Goal: Transaction & Acquisition: Book appointment/travel/reservation

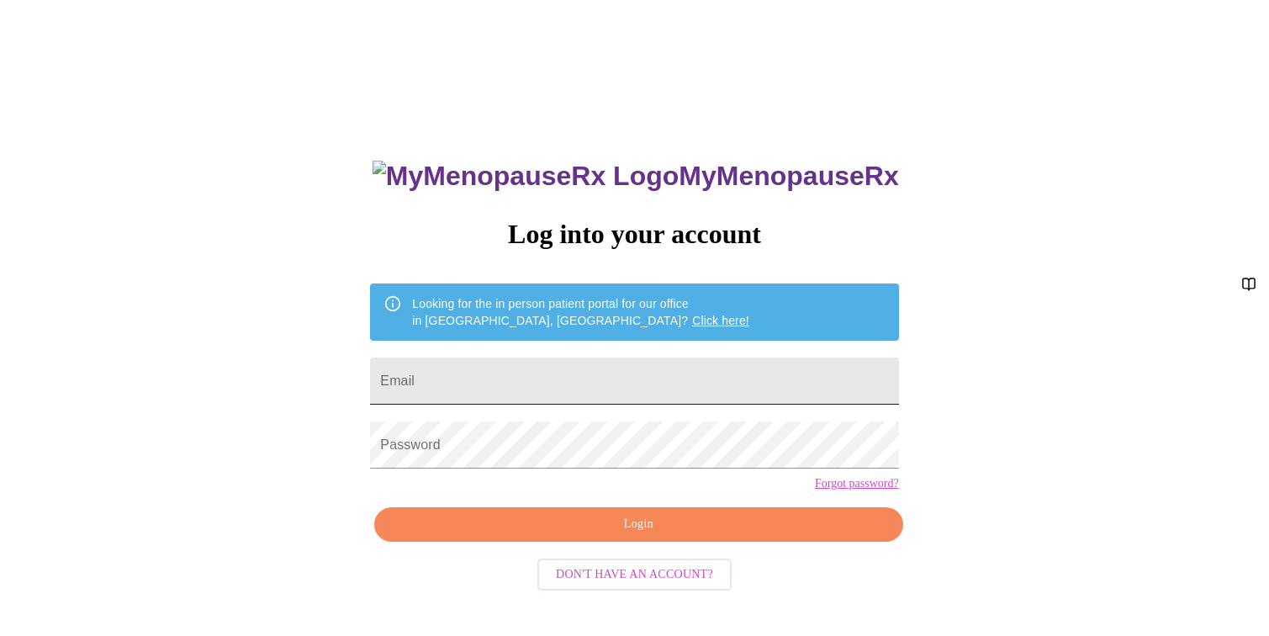
scroll to position [17, 0]
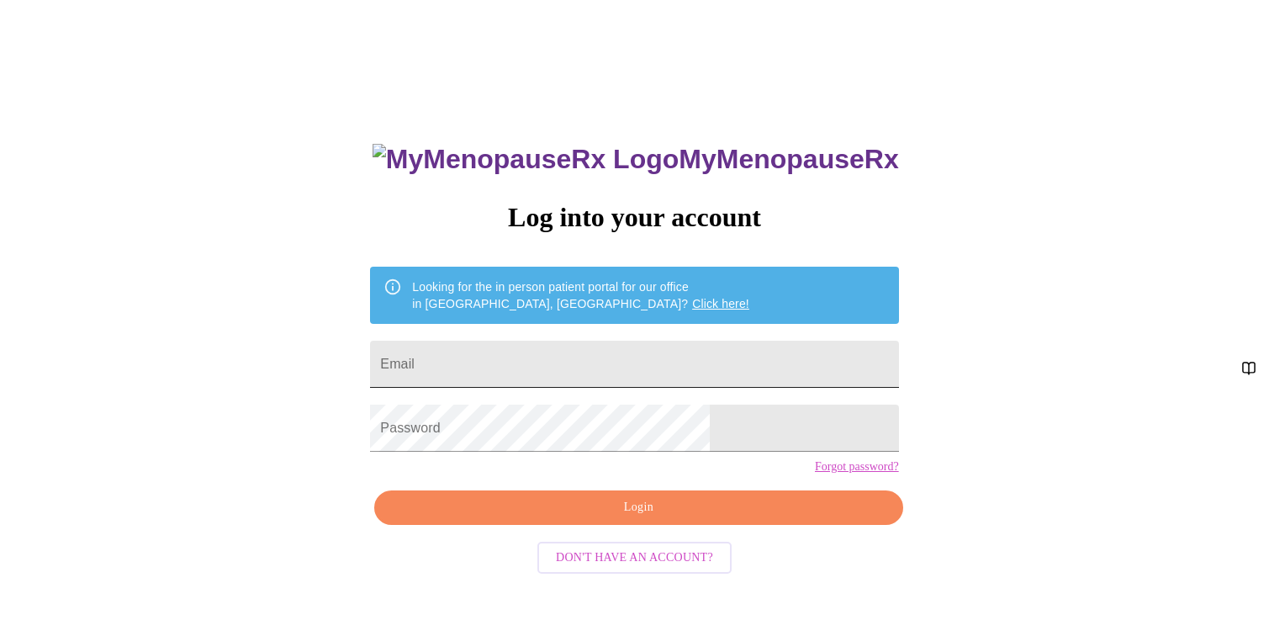
click at [522, 346] on input "Email" at bounding box center [634, 364] width 528 height 47
click at [544, 365] on input "Email" at bounding box center [634, 364] width 528 height 47
type input "[EMAIL_ADDRESS][DOMAIN_NAME]"
click at [623, 518] on span "Login" at bounding box center [638, 507] width 489 height 21
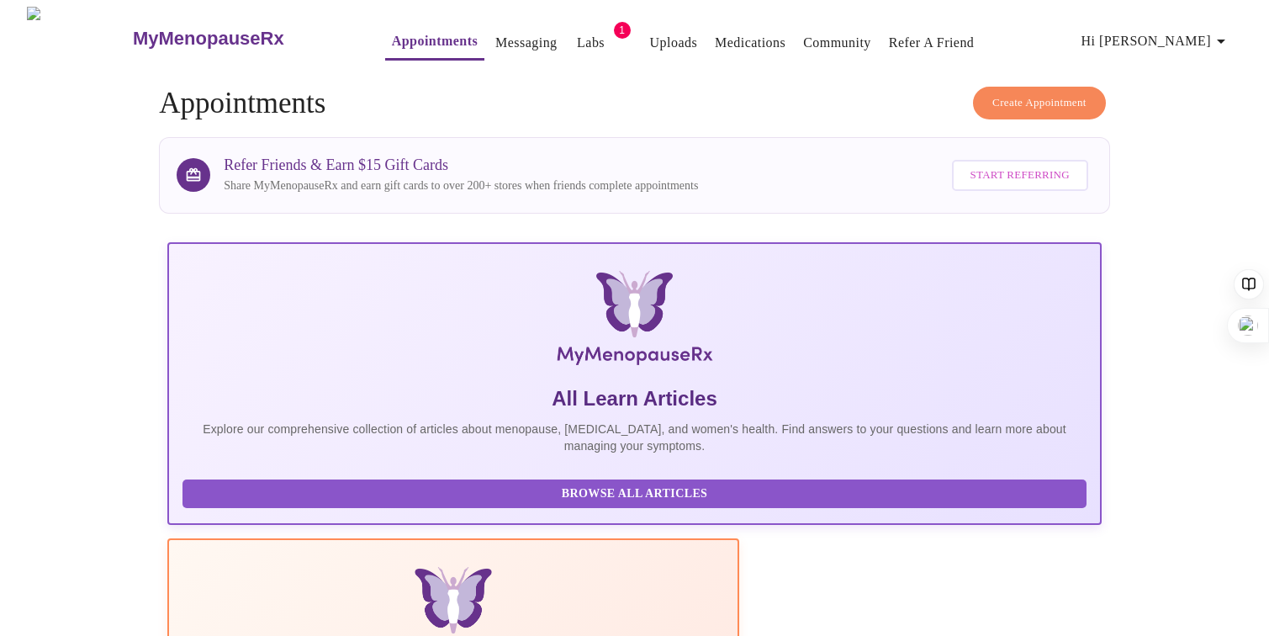
click at [1045, 95] on span "Create Appointment" at bounding box center [1039, 102] width 94 height 19
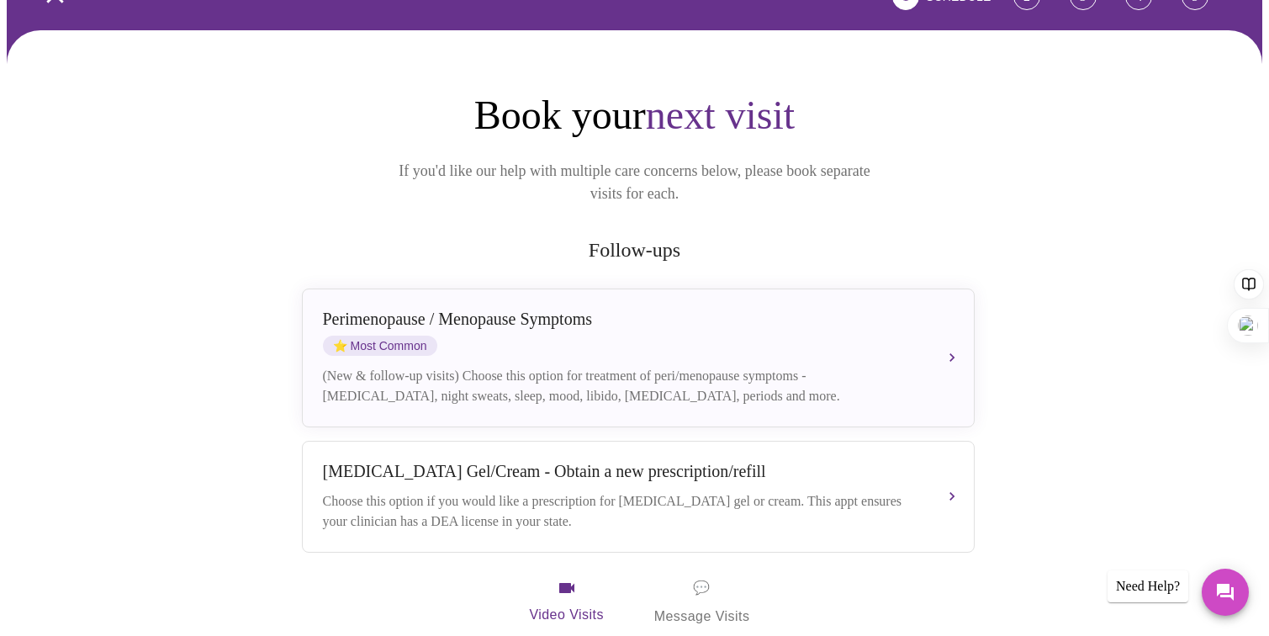
scroll to position [180, 0]
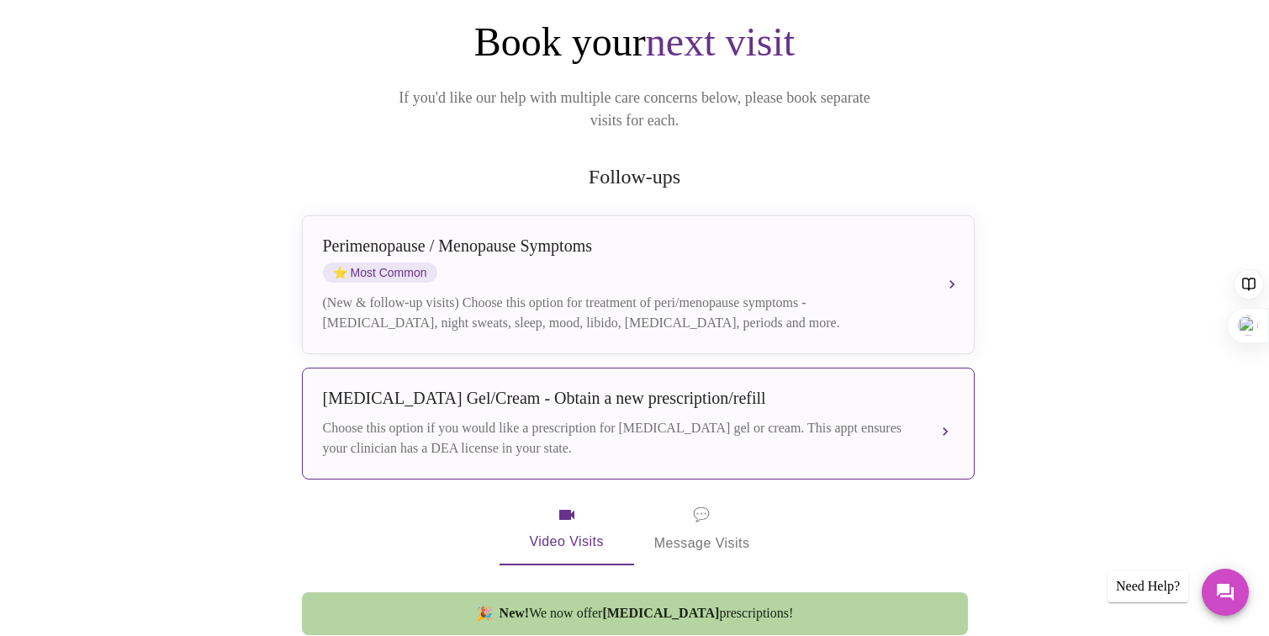
click at [473, 427] on div "Choose this option if you would like a prescription for testosterone gel or cre…" at bounding box center [621, 438] width 597 height 40
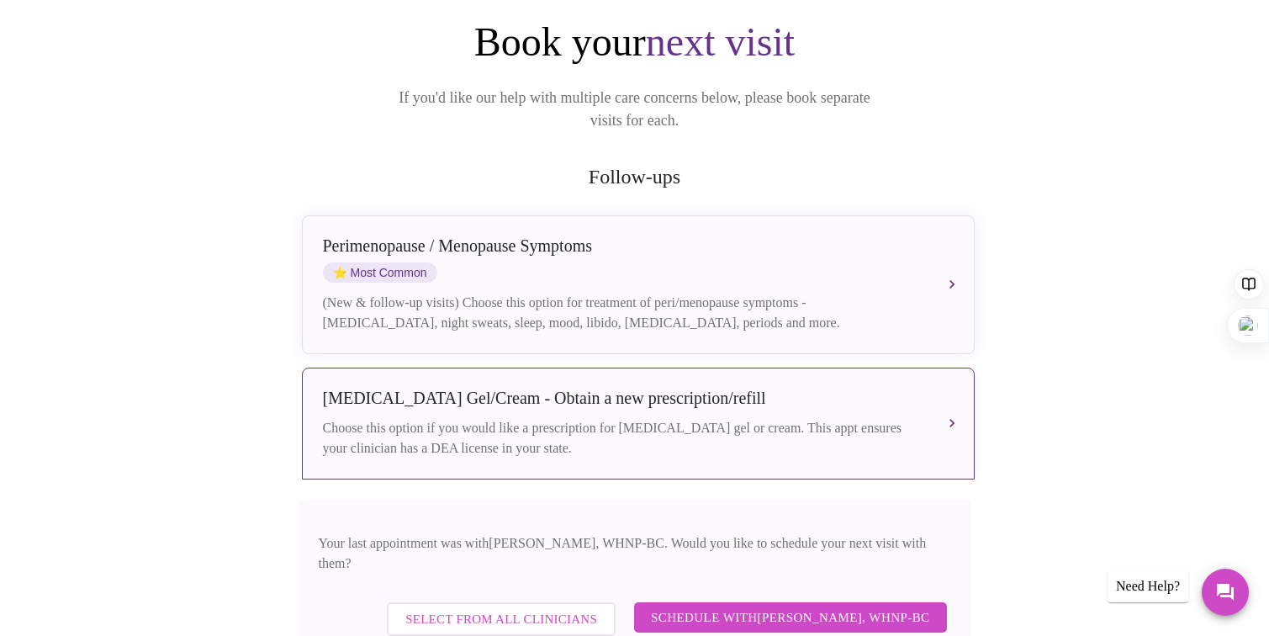
click at [504, 608] on span "Select from All Clinicians" at bounding box center [501, 619] width 192 height 22
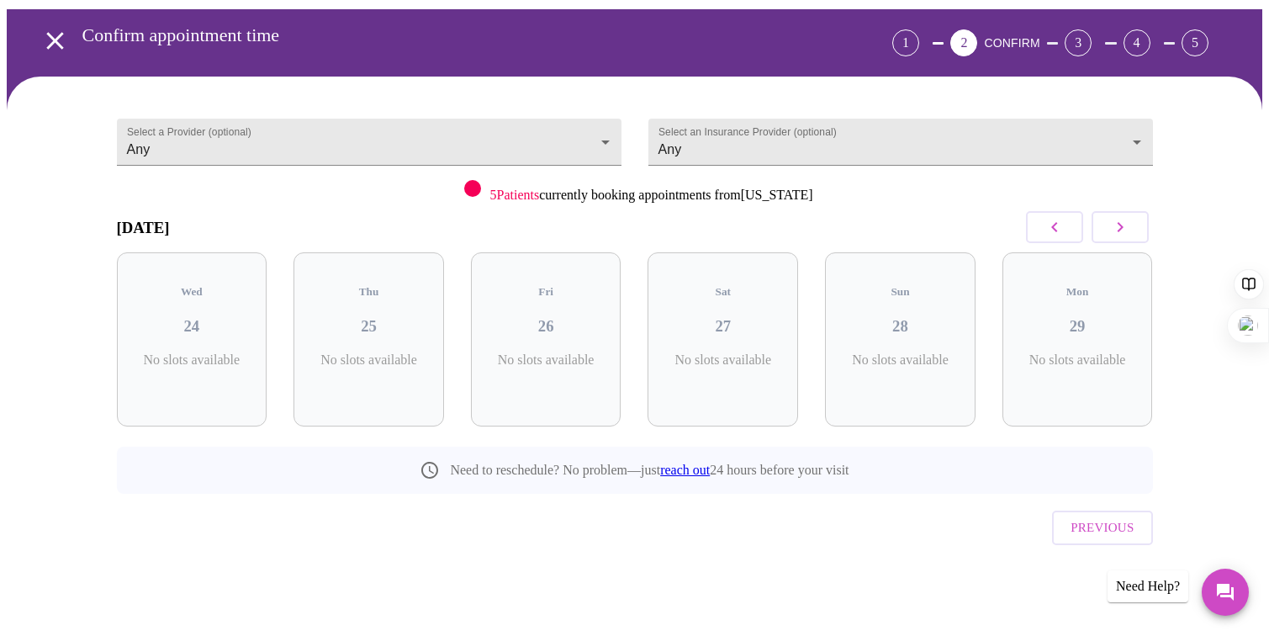
scroll to position [25, 0]
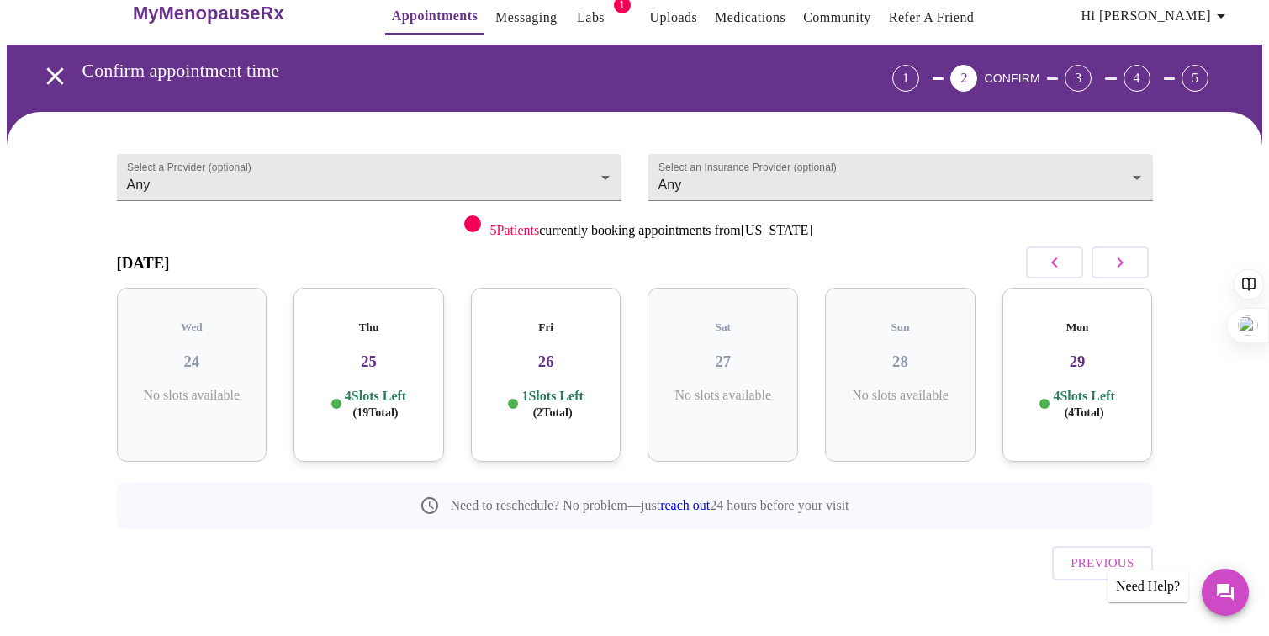
click at [570, 388] on p "1 Slots Left ( 2 Total)" at bounding box center [551, 404] width 61 height 33
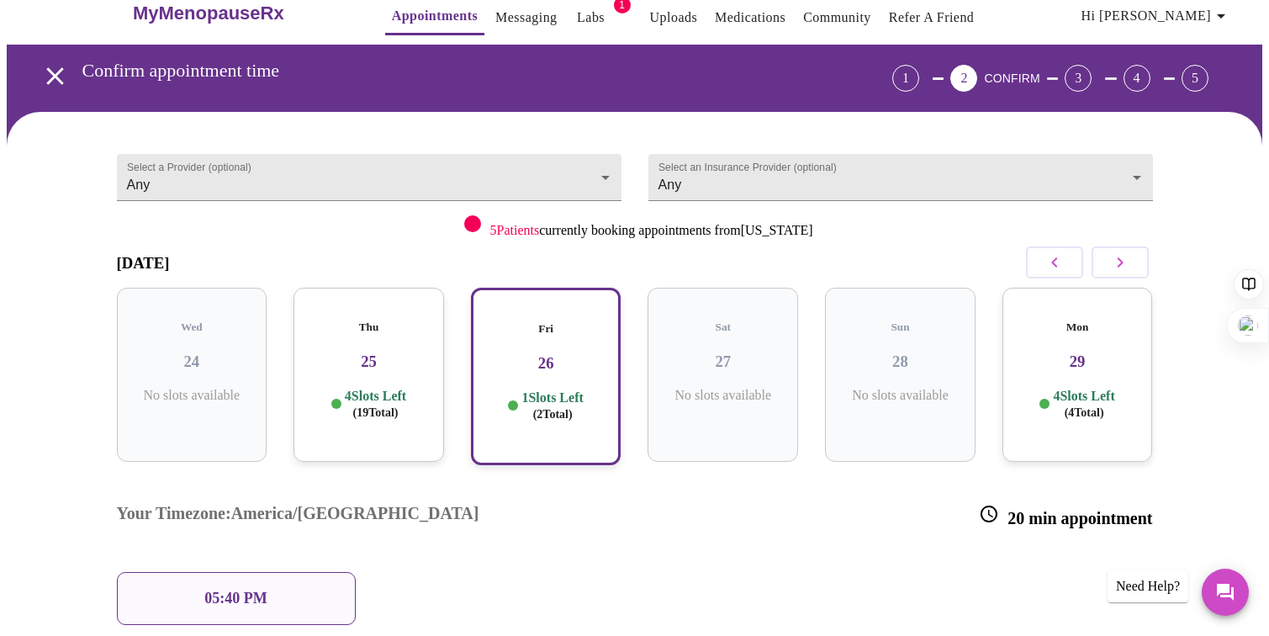
click at [406, 388] on p "4 Slots Left ( 19 Total)" at bounding box center [375, 404] width 61 height 33
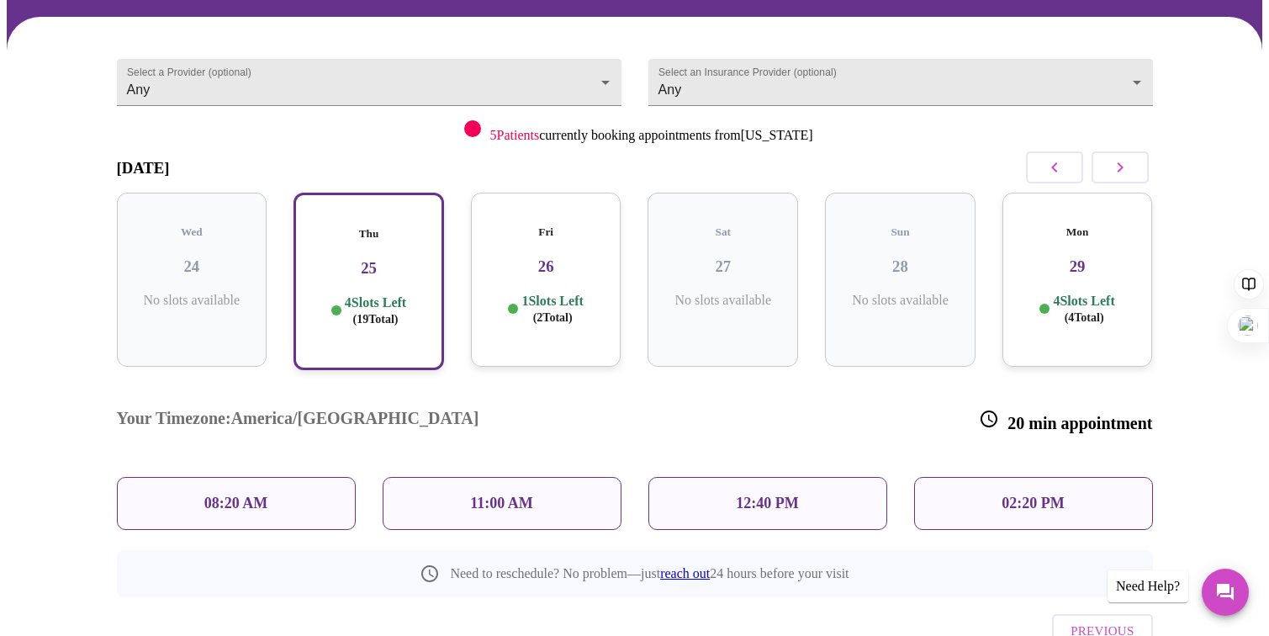
scroll to position [161, 0]
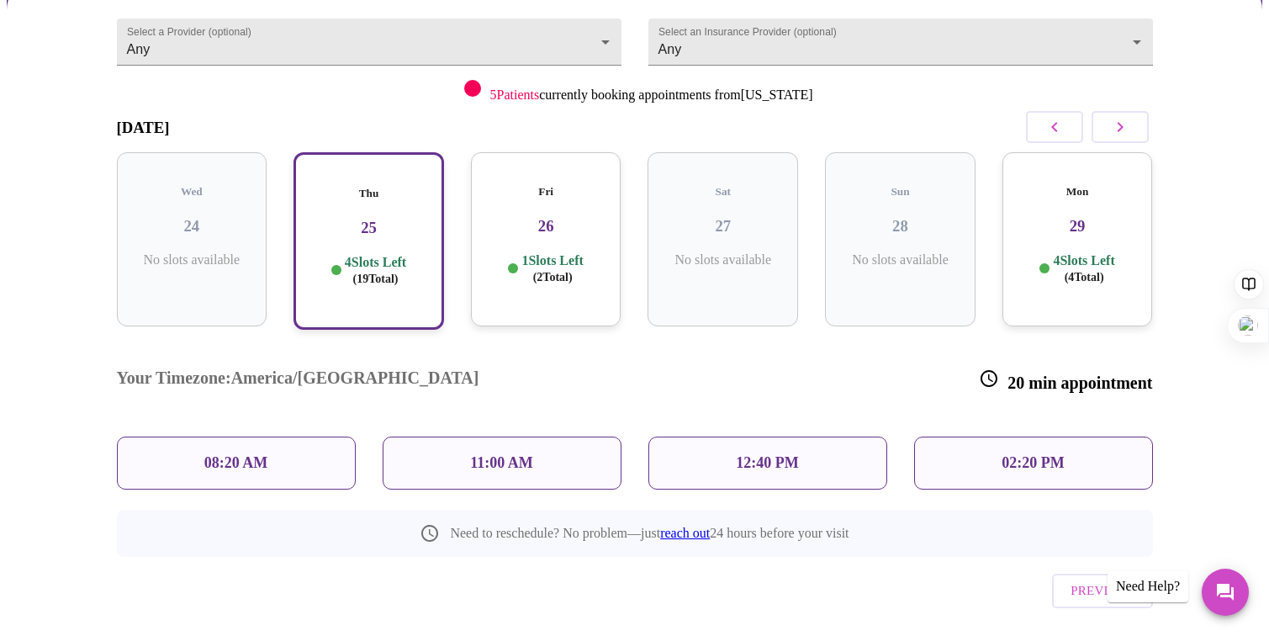
click at [505, 454] on p "11:00 AM" at bounding box center [501, 463] width 63 height 18
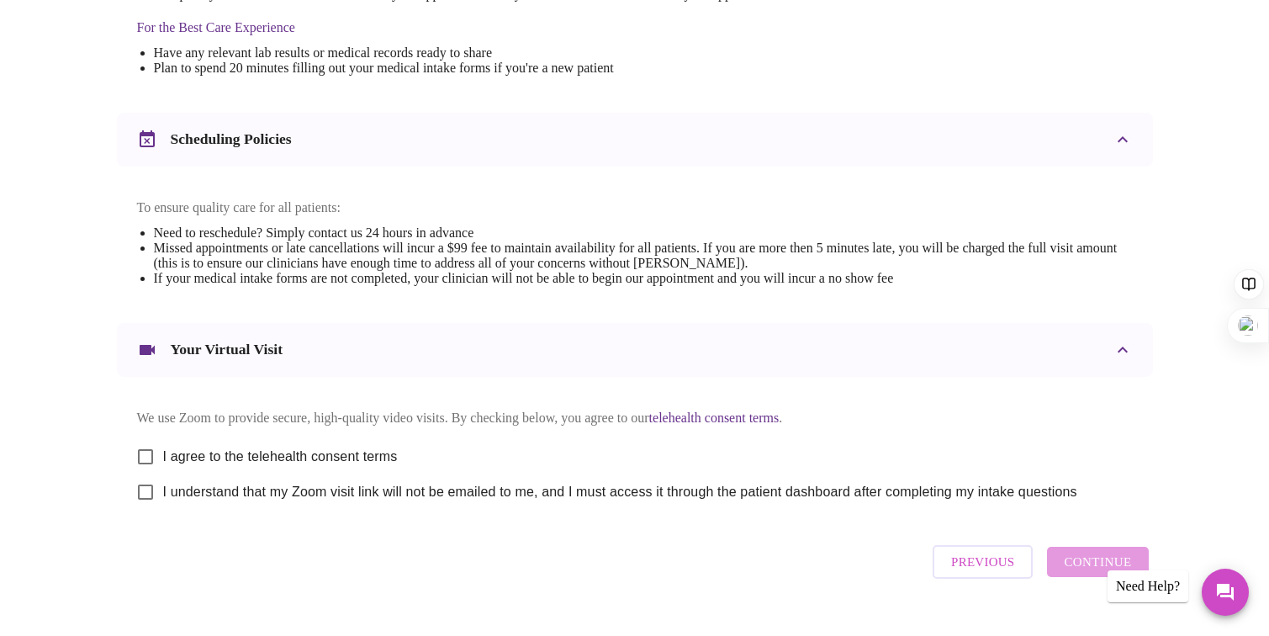
scroll to position [583, 0]
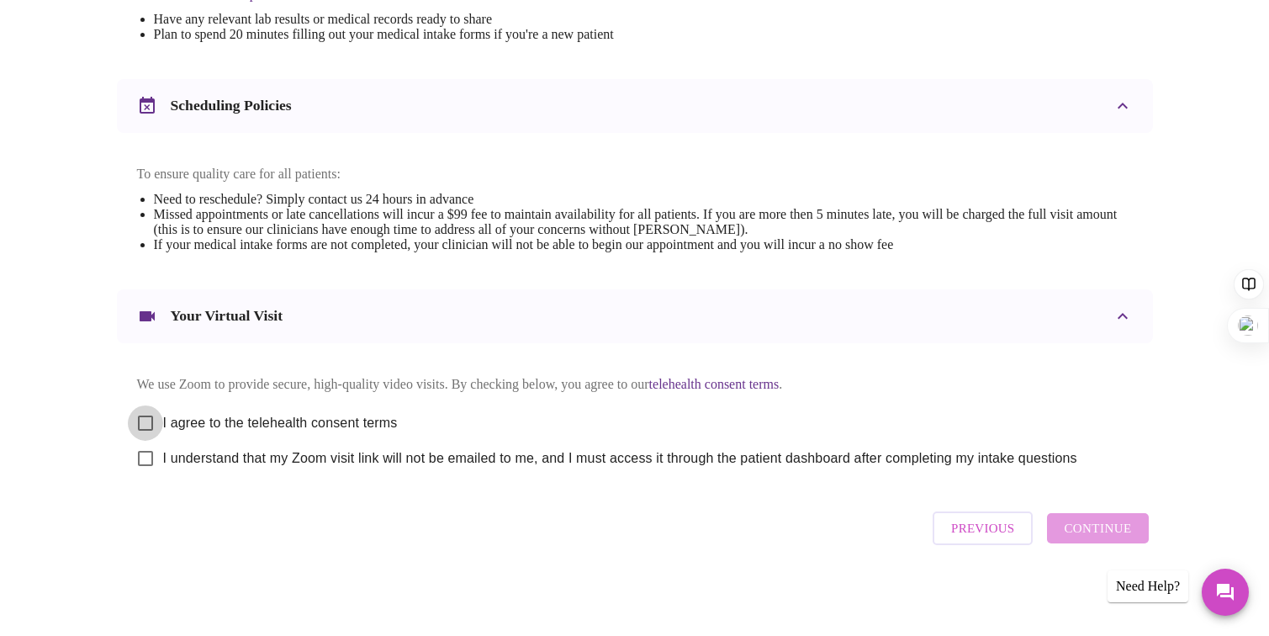
click at [151, 425] on input "I agree to the telehealth consent terms" at bounding box center [145, 422] width 35 height 35
checkbox input "true"
click at [151, 459] on input "I understand that my Zoom visit link will not be emailed to me, and I must acce…" at bounding box center [145, 458] width 35 height 35
checkbox input "true"
click at [1110, 528] on span "Continue" at bounding box center [1097, 528] width 67 height 22
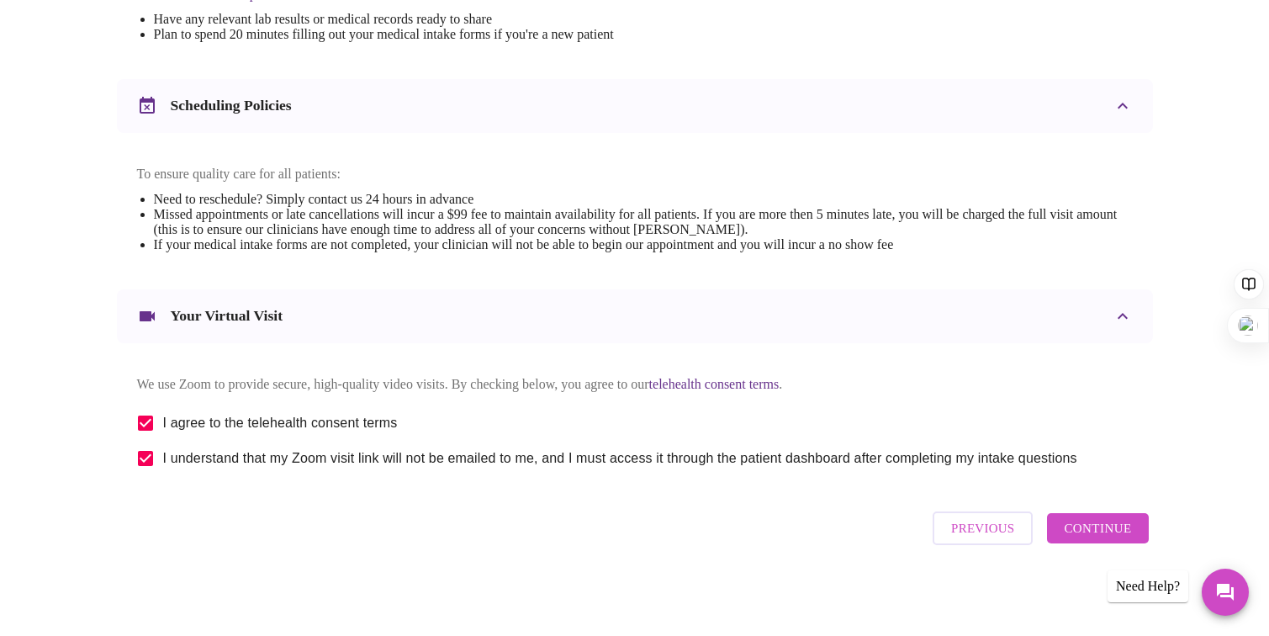
scroll to position [80, 0]
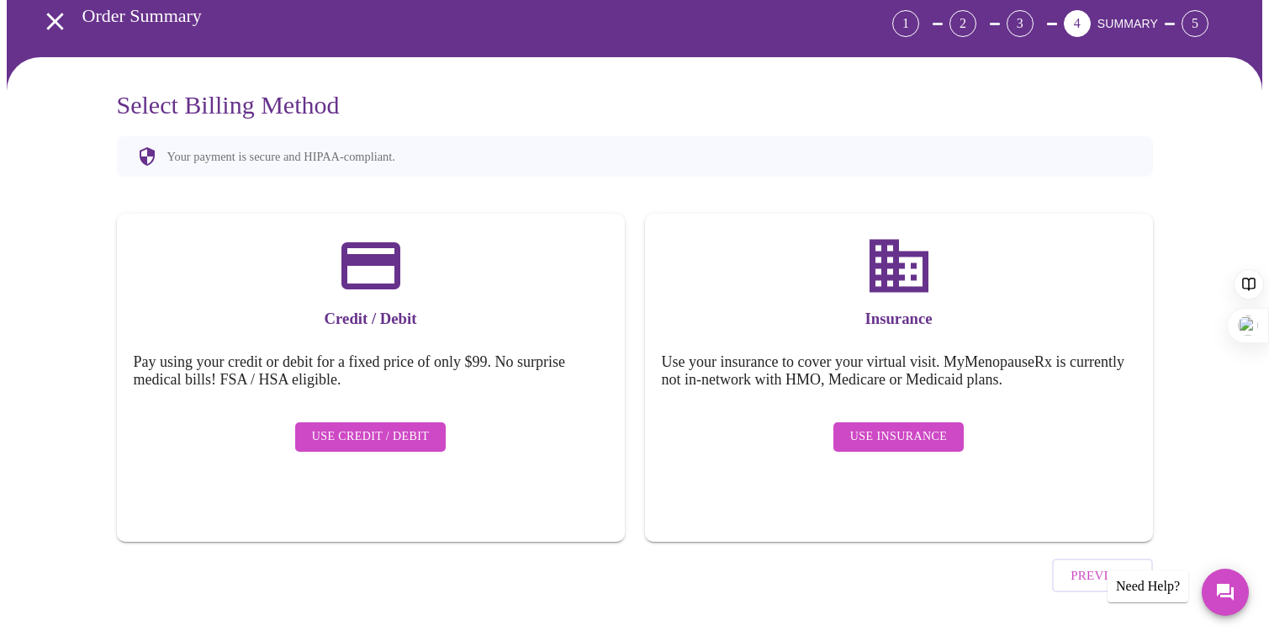
click at [358, 426] on span "Use Credit / Debit" at bounding box center [371, 436] width 118 height 21
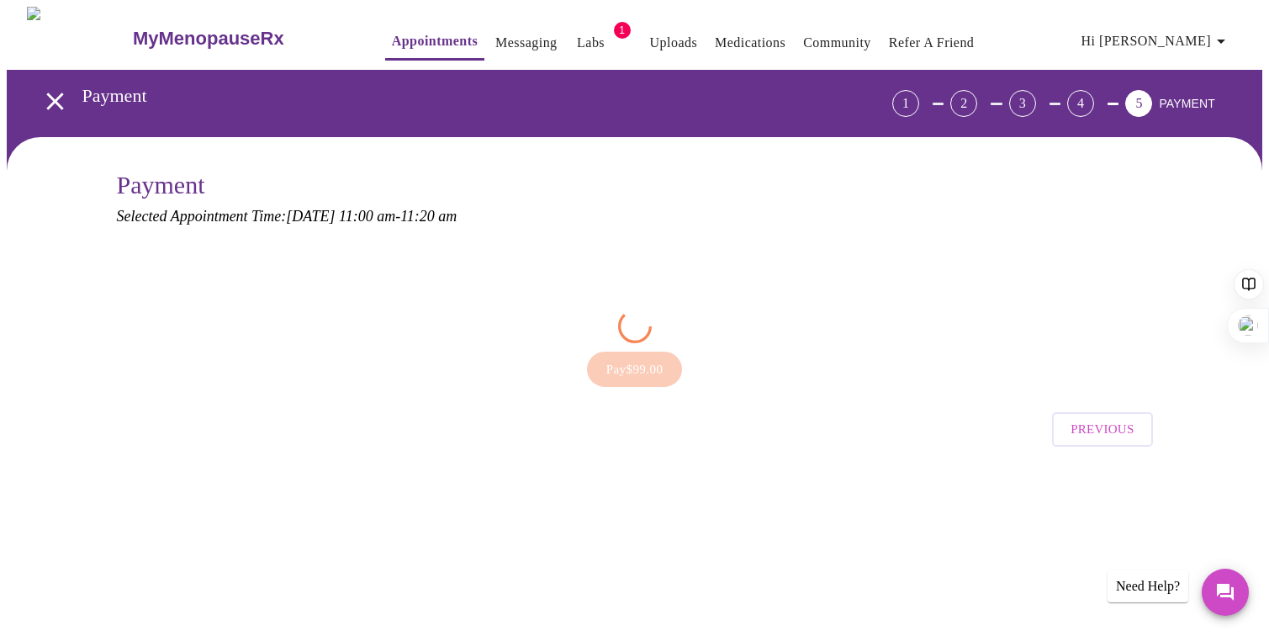
scroll to position [0, 0]
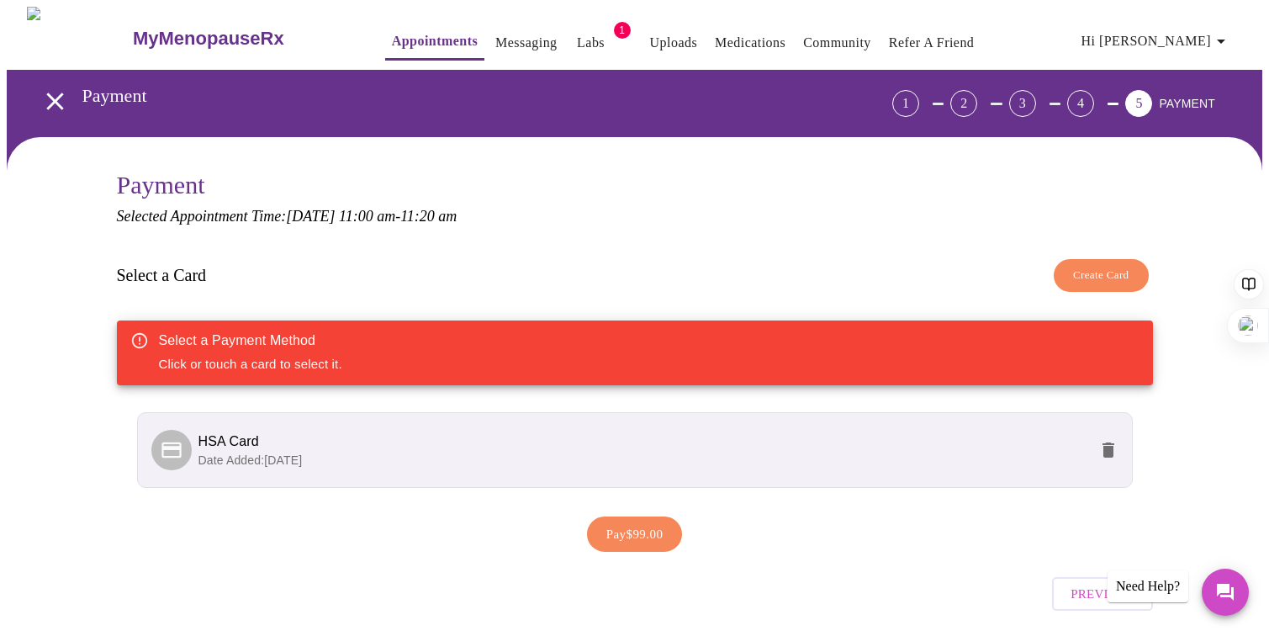
click at [510, 435] on span "HSA Card" at bounding box center [643, 441] width 890 height 20
click at [595, 452] on p "Date Added: 09-07-2025" at bounding box center [643, 460] width 890 height 17
click at [630, 537] on span "Pay $99.00" at bounding box center [634, 534] width 57 height 22
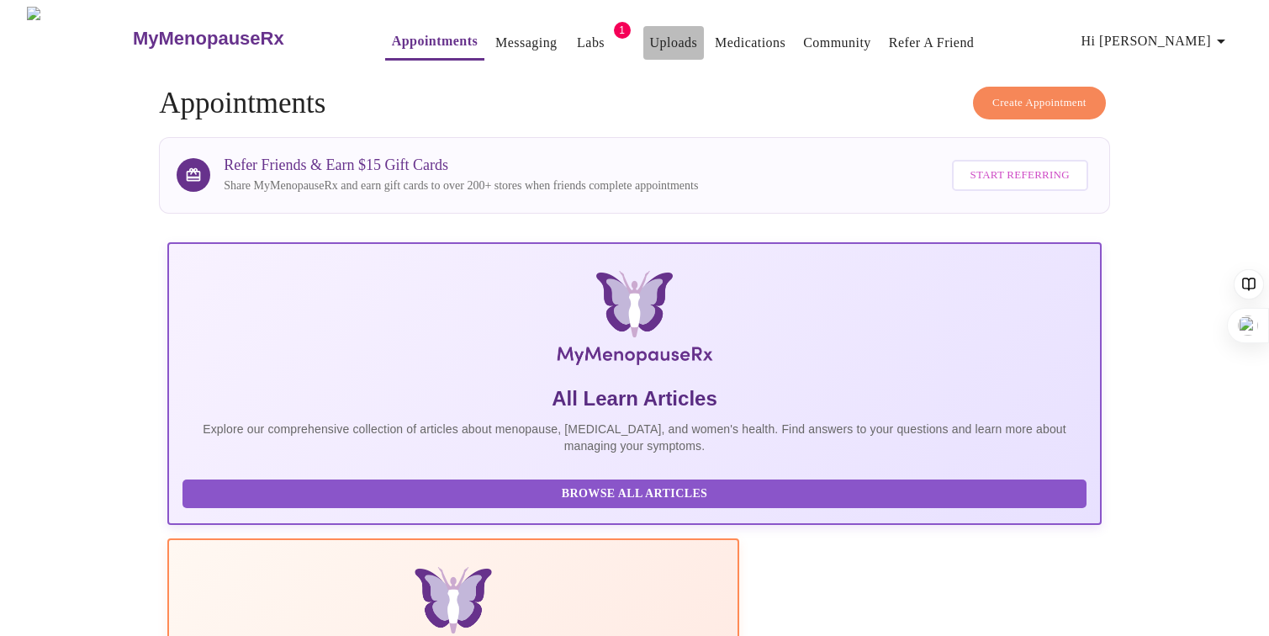
click at [653, 41] on link "Uploads" at bounding box center [674, 43] width 48 height 24
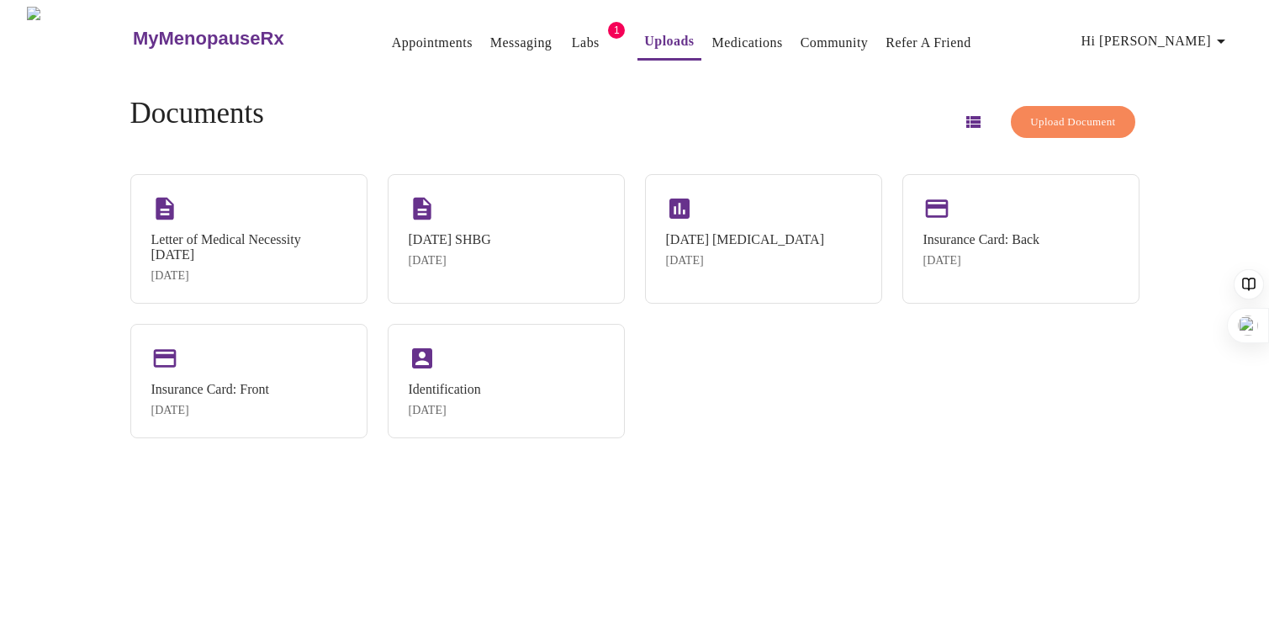
click at [490, 36] on link "Messaging" at bounding box center [520, 43] width 61 height 24
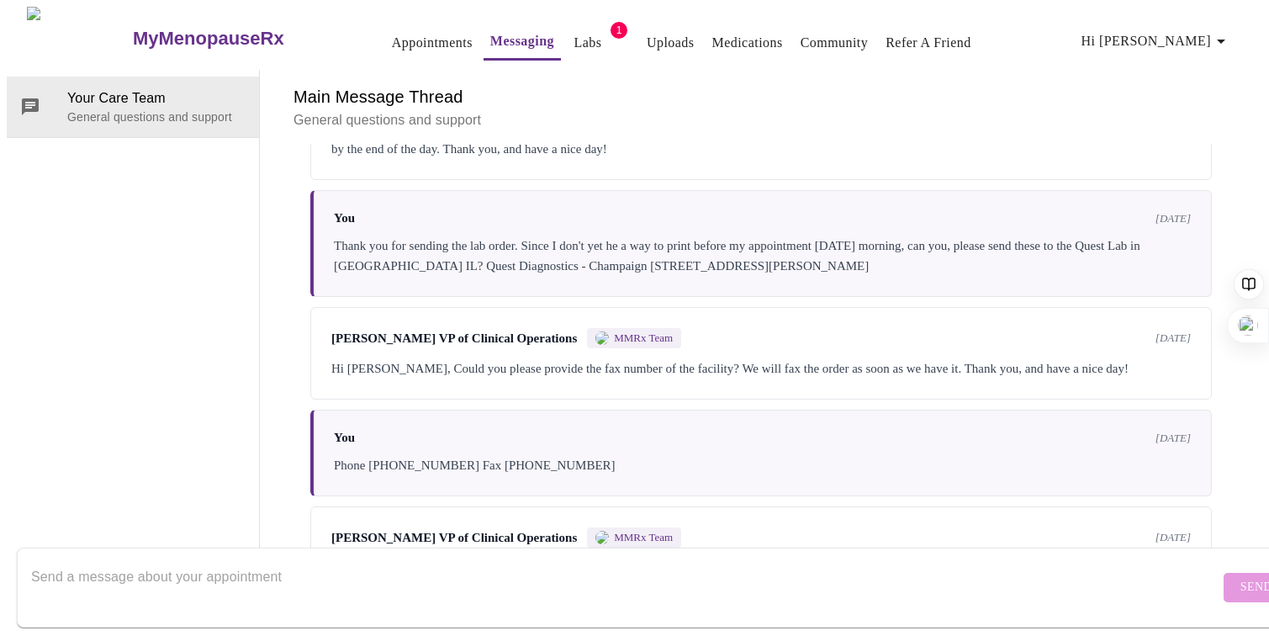
scroll to position [1906, 0]
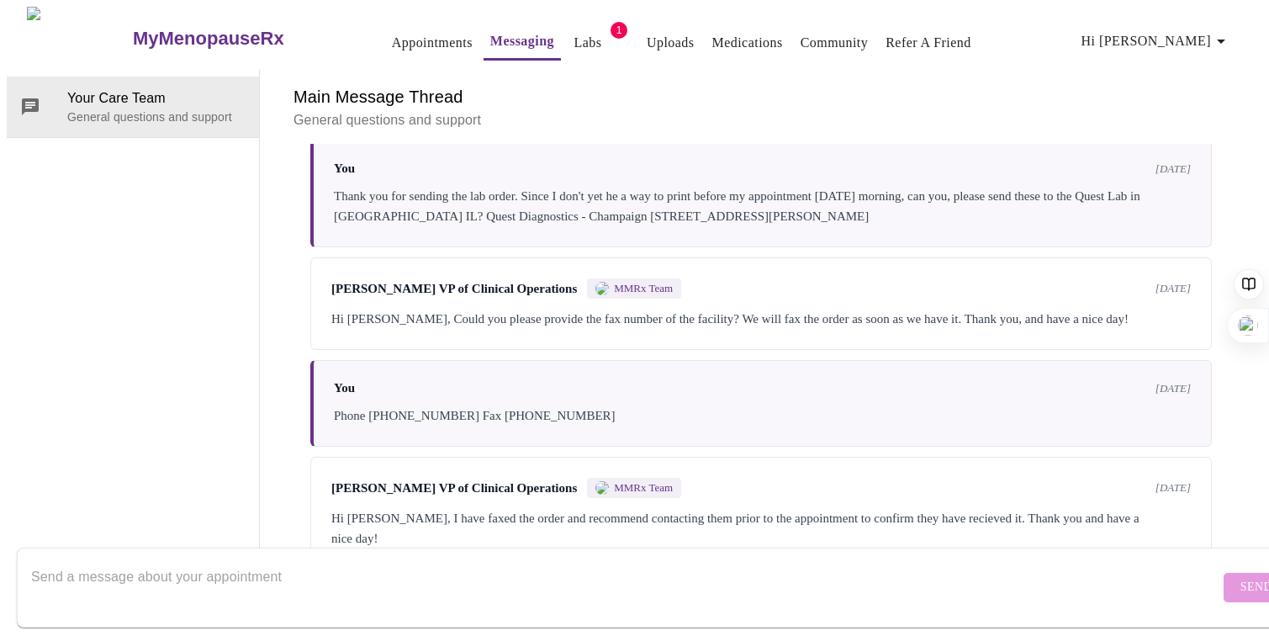
click at [345, 560] on textarea "Send a message about your appointment" at bounding box center [625, 587] width 1188 height 54
click at [161, 560] on textarea "I have my lab results and made a f/u appointment" at bounding box center [625, 587] width 1188 height 54
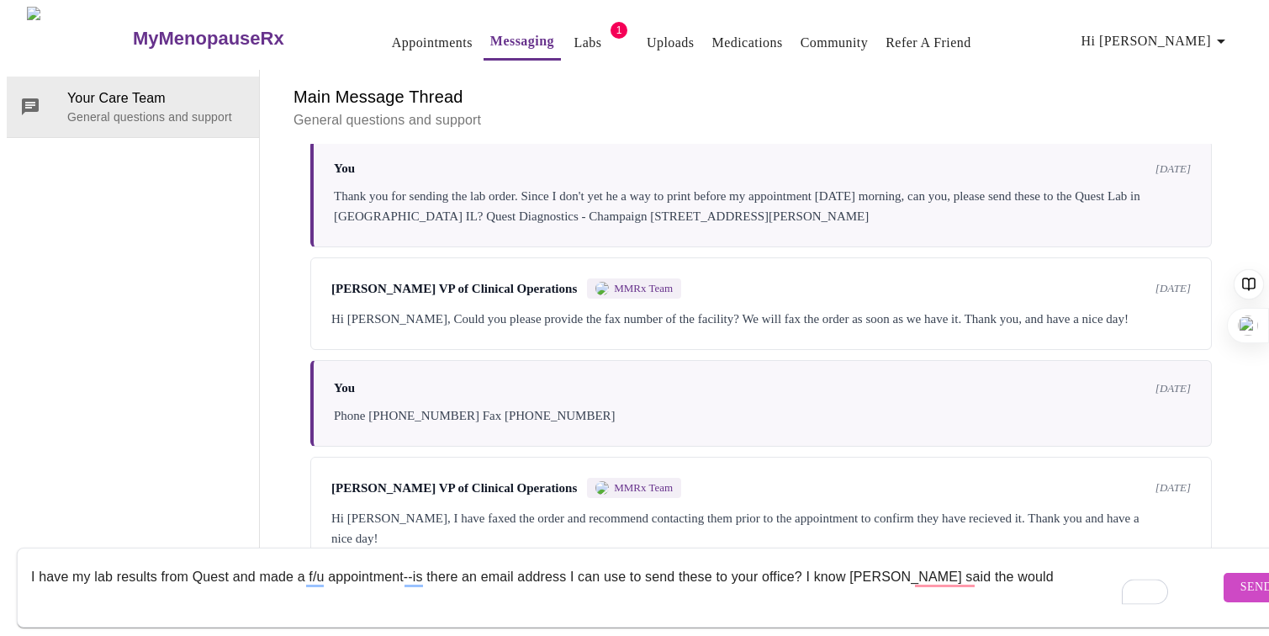
click at [403, 564] on textarea "I have my lab results from Quest and made a f/u appointment--is there an email …" at bounding box center [625, 587] width 1188 height 54
click at [407, 563] on textarea "I have my lab results from Quest and made a f/u appointment tomorrow--is there …" at bounding box center [625, 587] width 1188 height 54
click at [948, 560] on textarea "I have my lab results from Quest and made a f/u appointment with a provider tom…" at bounding box center [625, 587] width 1188 height 54
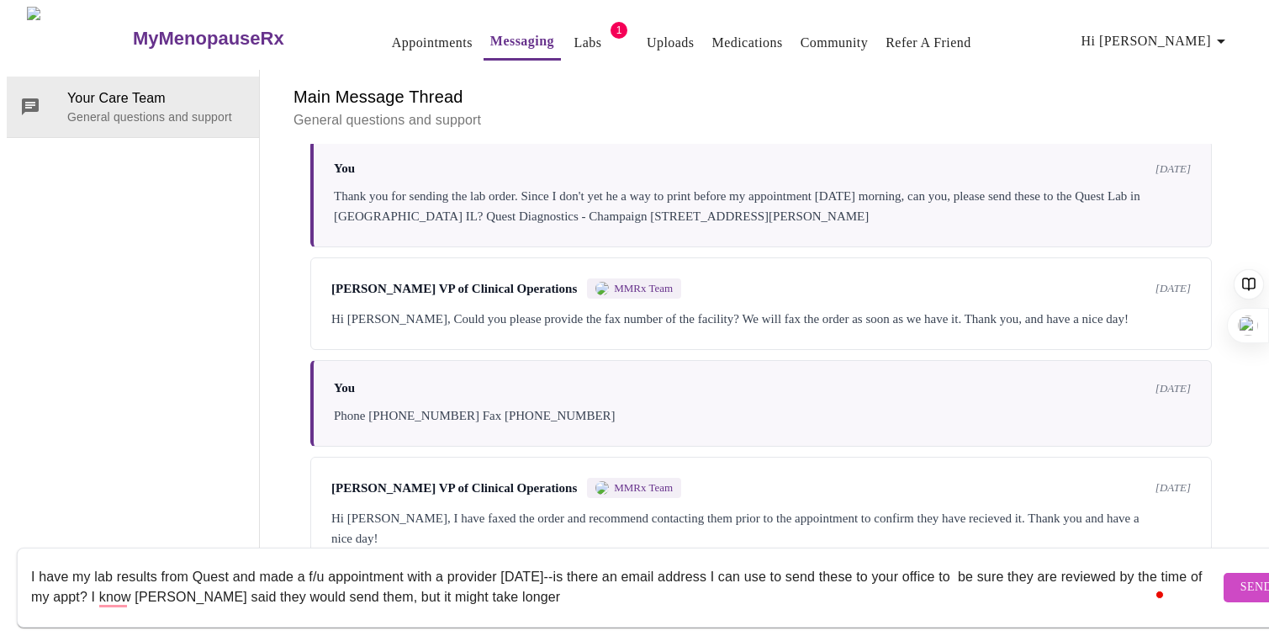
click at [726, 563] on textarea "I have my lab results from Quest and made a f/u appointment with a provider tom…" at bounding box center [625, 587] width 1188 height 54
click at [664, 583] on textarea "I have my lab results from Quest and made a f/u appointment with a provider tom…" at bounding box center [625, 587] width 1188 height 54
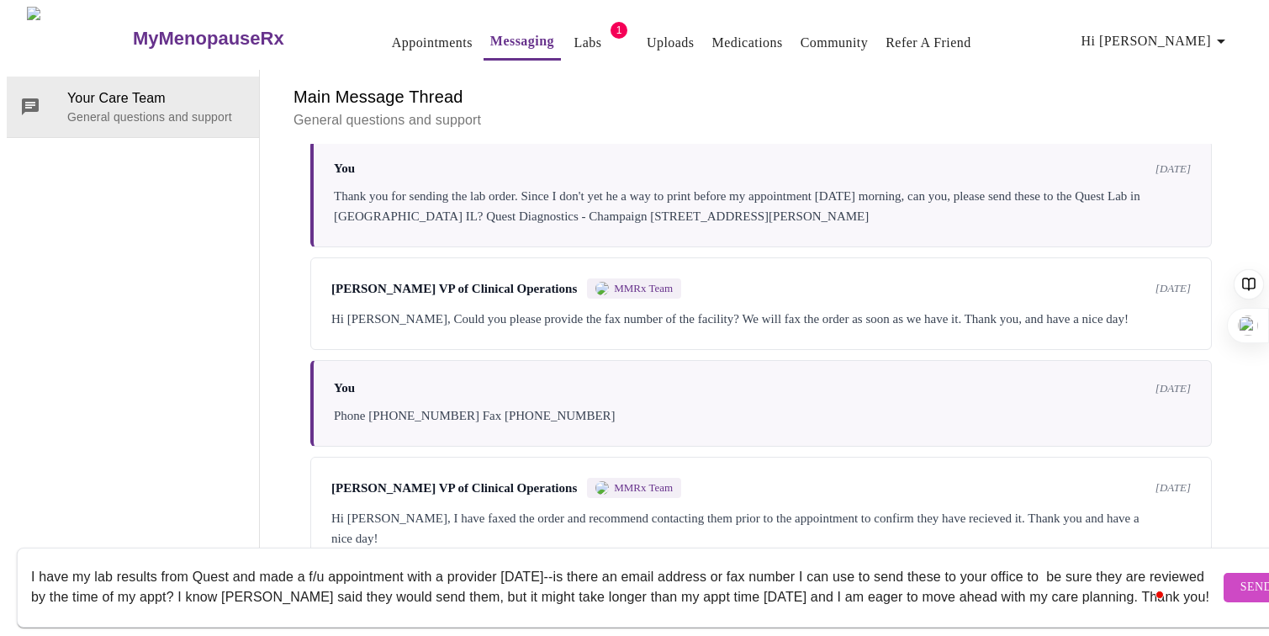
scroll to position [31, 0]
type textarea "I have my lab results from Quest and made a f/u appointment with a provider [DA…"
click at [1233, 576] on button "Send" at bounding box center [1257, 587] width 66 height 29
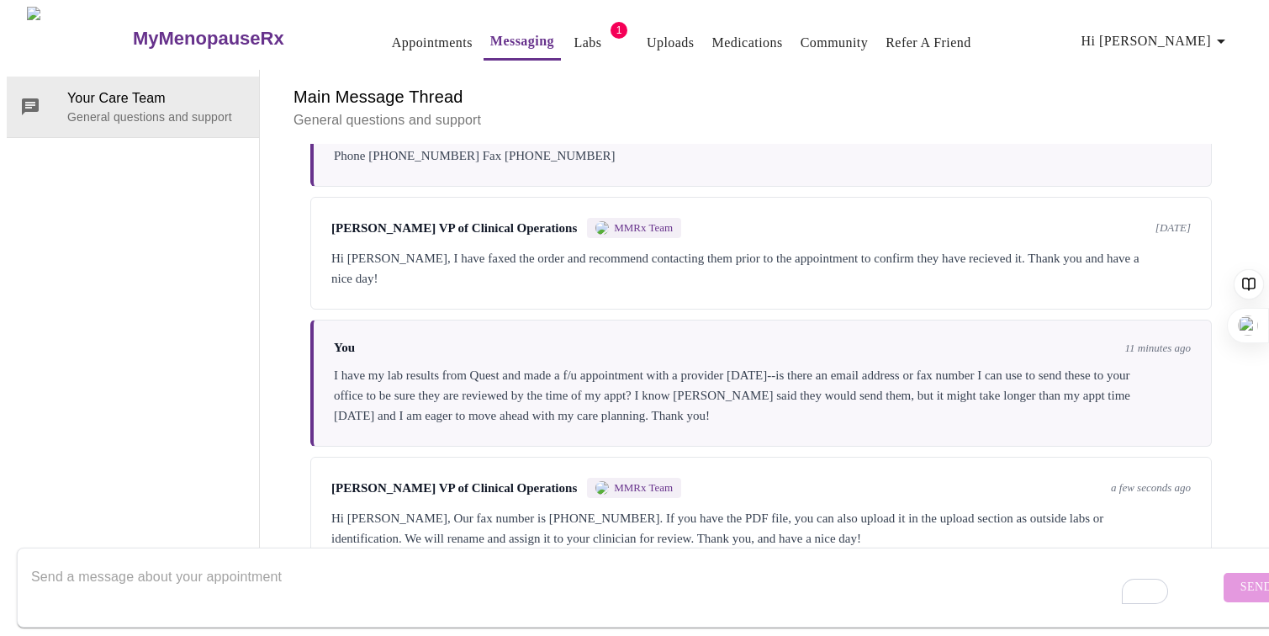
scroll to position [2173, 0]
drag, startPoint x: 576, startPoint y: 445, endPoint x: 487, endPoint y: 447, distance: 89.2
click at [487, 508] on div "Hi [PERSON_NAME], Our fax number is [PHONE_NUMBER]. If you have the PDF file, y…" at bounding box center [760, 528] width 859 height 40
copy div "(833) 740-1146"
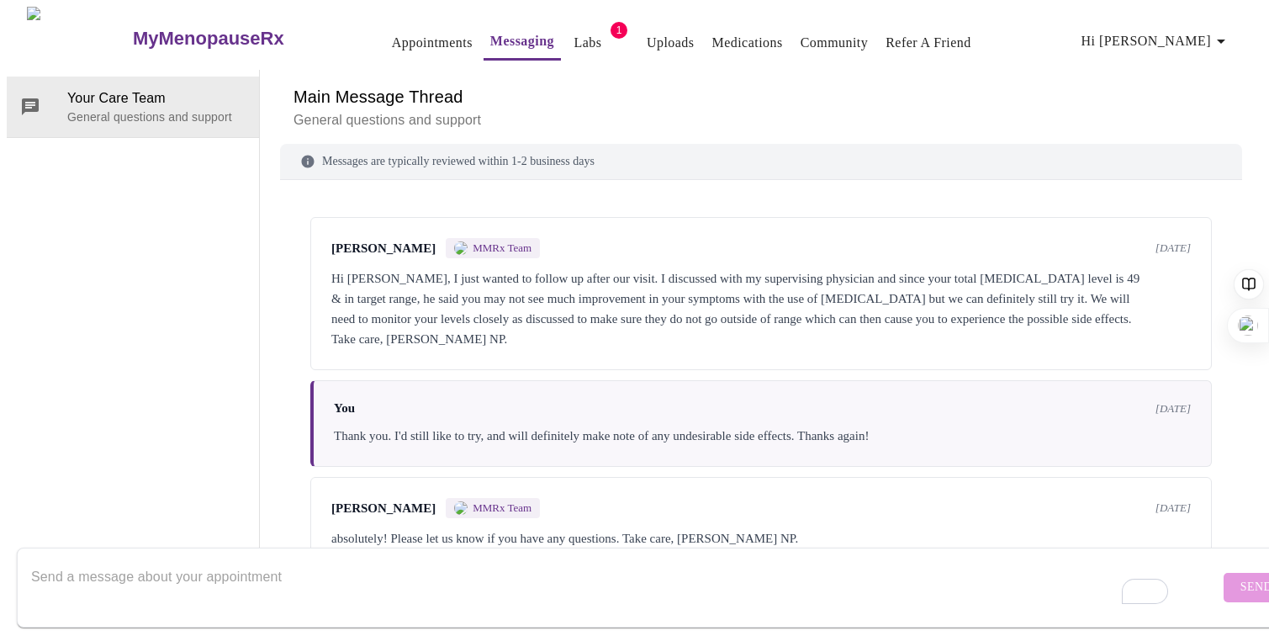
scroll to position [0, 0]
click at [647, 36] on link "Uploads" at bounding box center [671, 43] width 48 height 24
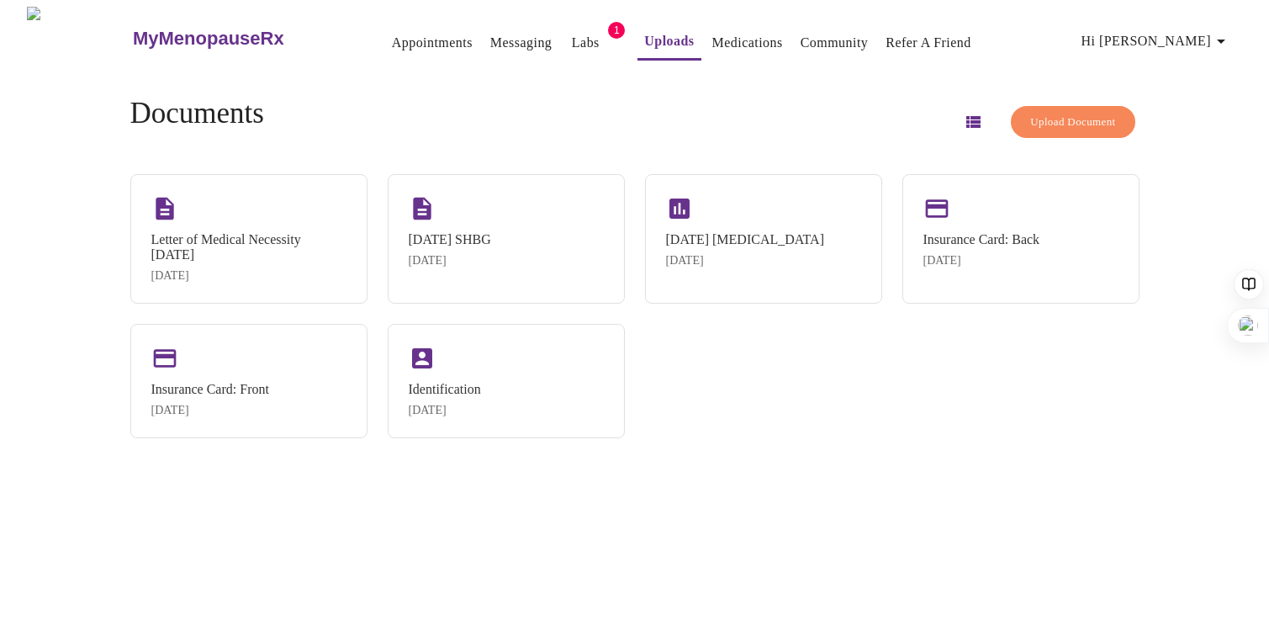
click at [1040, 124] on span "Upload Document" at bounding box center [1072, 122] width 85 height 19
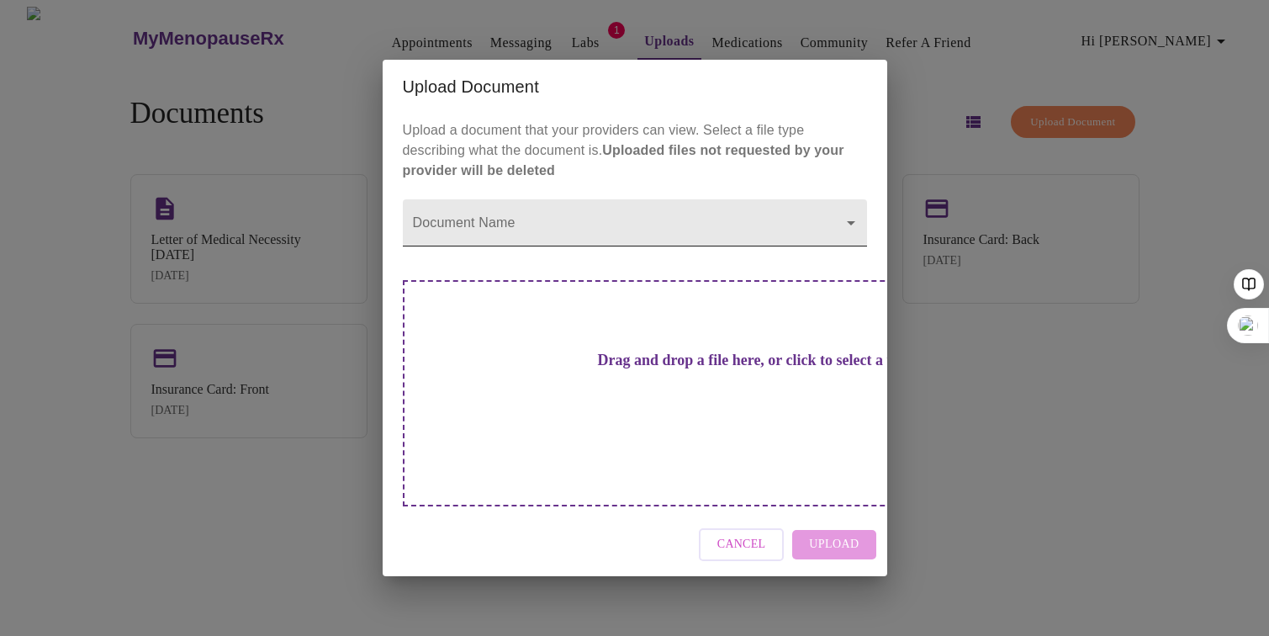
click at [563, 241] on body "MyMenopauseRx Appointments Messaging Labs 1 Uploads Medications Community Refer…" at bounding box center [635, 325] width 1256 height 636
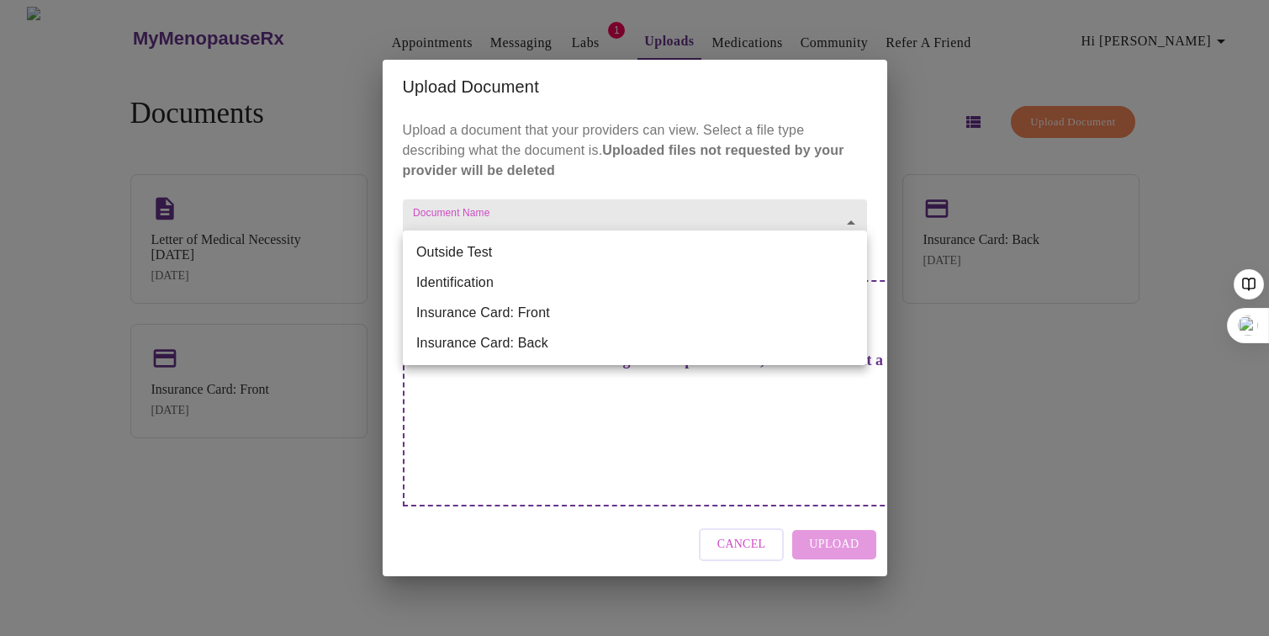
click at [517, 278] on li "Identification" at bounding box center [635, 282] width 464 height 30
type input "Identification"
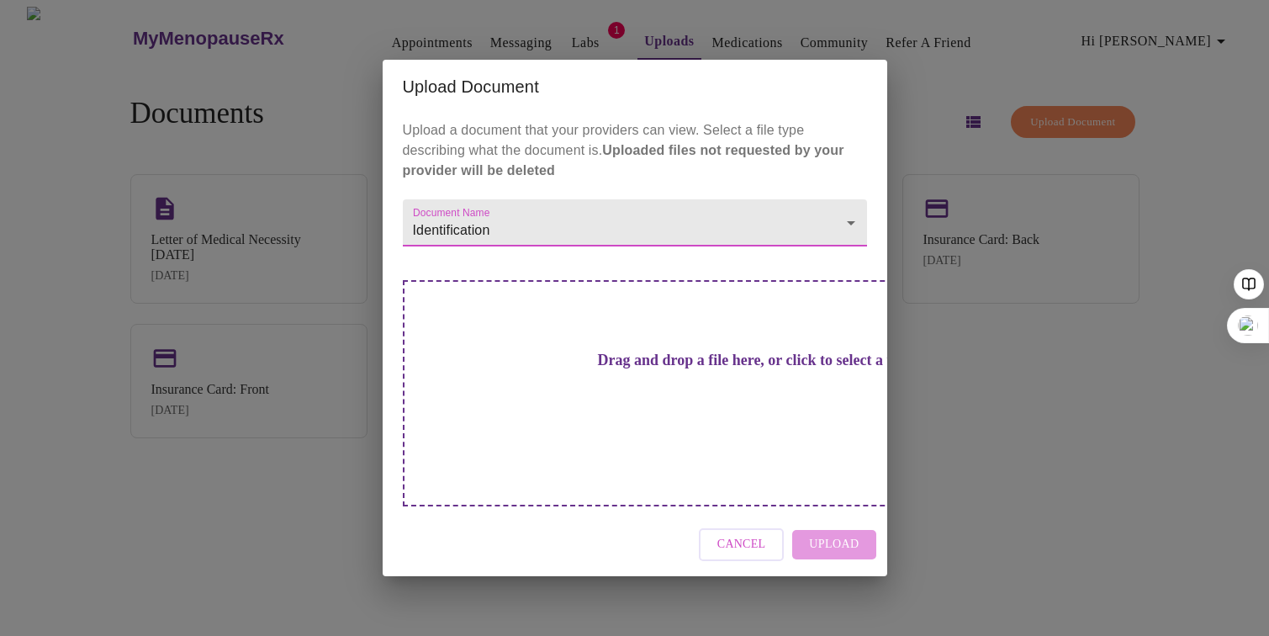
click at [635, 369] on h3 "Drag and drop a file here, or click to select a file" at bounding box center [753, 361] width 464 height 18
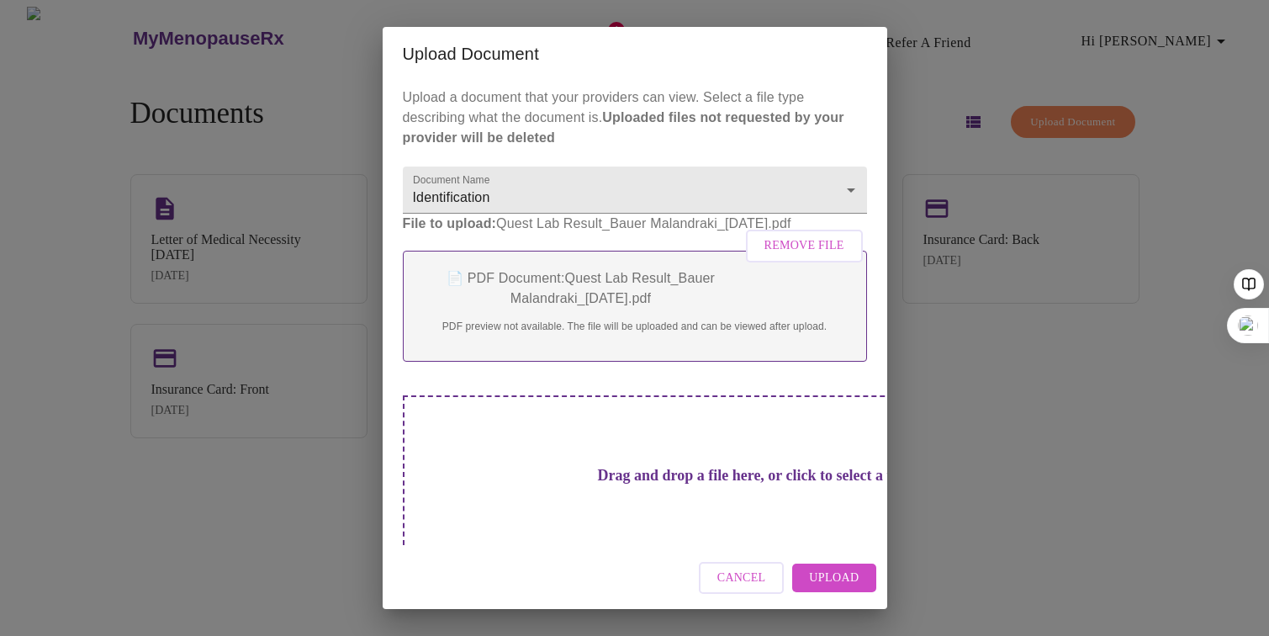
click at [834, 580] on span "Upload" at bounding box center [834, 578] width 50 height 21
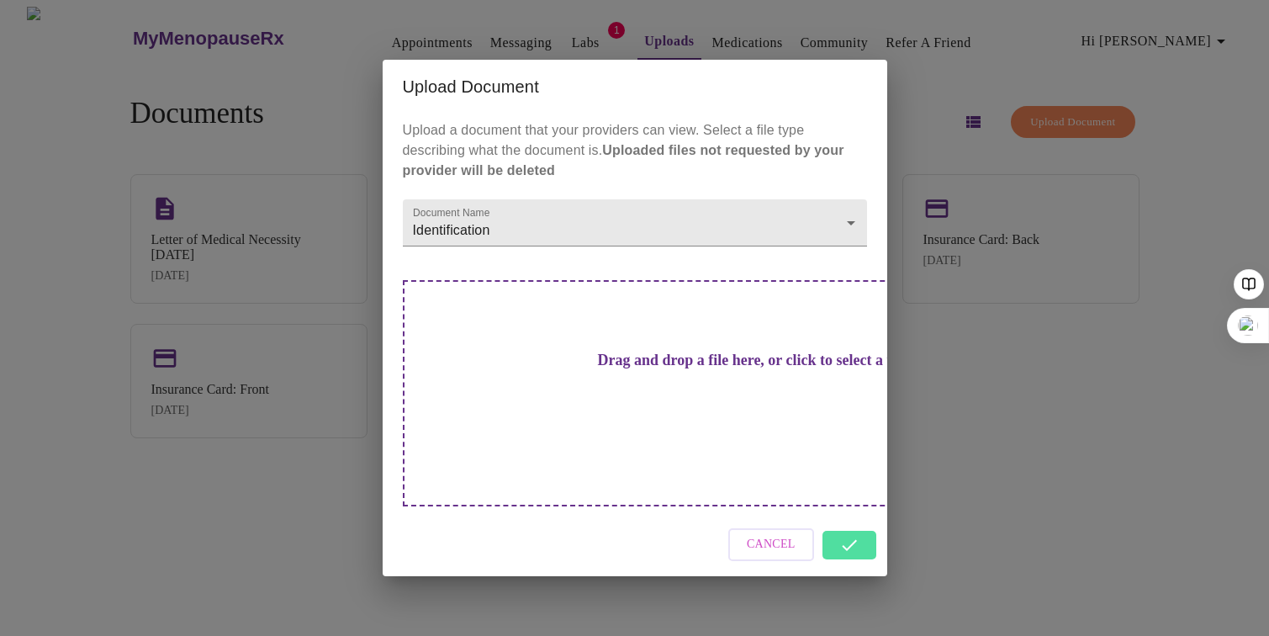
click at [845, 513] on div "Cancel" at bounding box center [635, 544] width 505 height 63
click at [849, 513] on div "Cancel" at bounding box center [635, 544] width 505 height 63
click at [840, 519] on div "Cancel" at bounding box center [635, 544] width 505 height 63
click at [778, 534] on span "Cancel" at bounding box center [771, 544] width 49 height 21
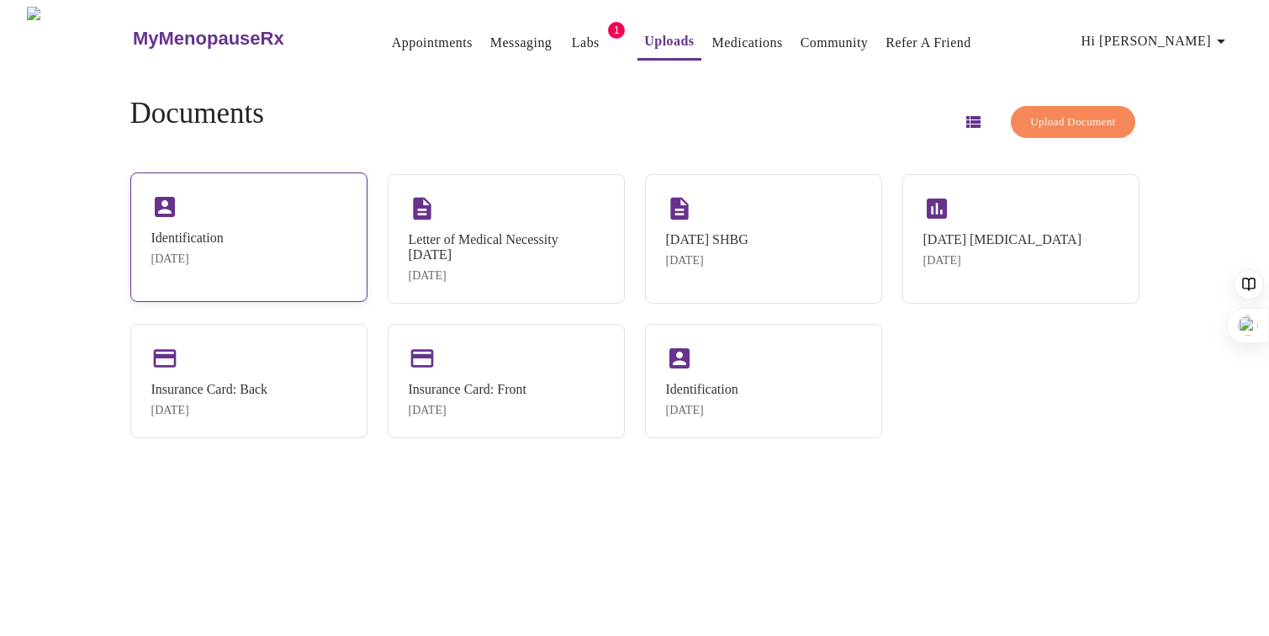
click at [264, 244] on div "Identification Sep 24, 2025" at bounding box center [248, 237] width 237 height 130
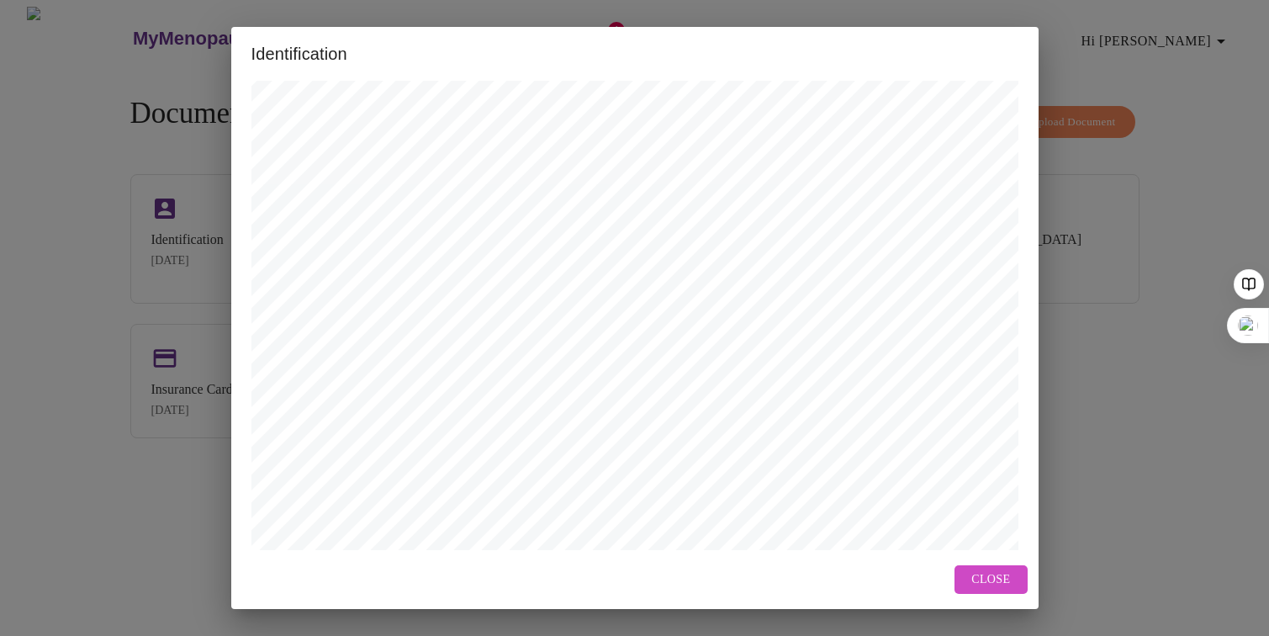
scroll to position [335, 0]
click at [997, 566] on button "Close" at bounding box center [990, 579] width 72 height 29
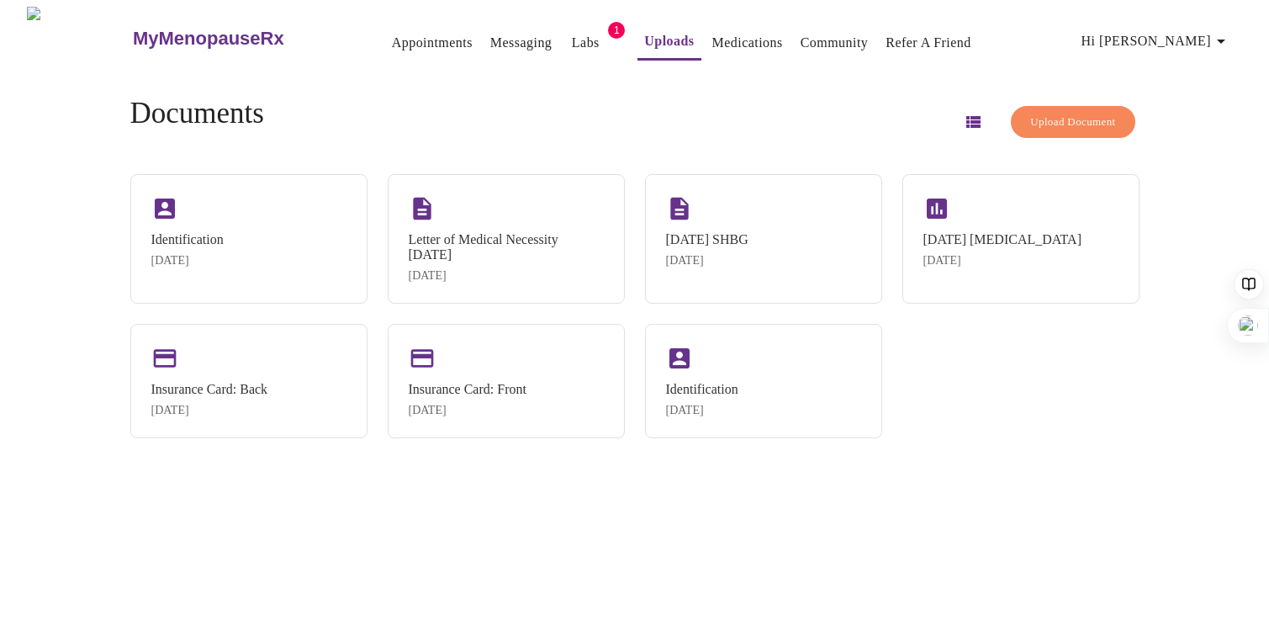
click at [490, 44] on link "Messaging" at bounding box center [520, 43] width 61 height 24
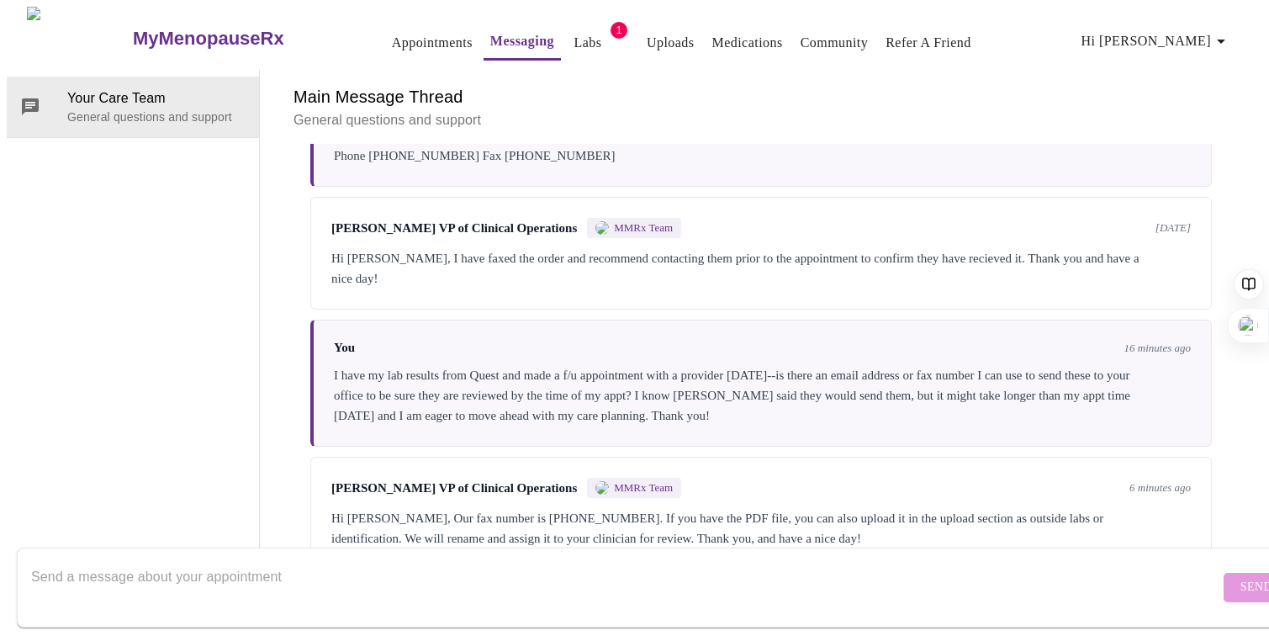
scroll to position [2173, 0]
click at [510, 564] on textarea "Send a message about your appointment" at bounding box center [625, 587] width 1188 height 54
type textarea "thank you! i did both options!"
click at [1240, 577] on span "Send" at bounding box center [1256, 587] width 32 height 21
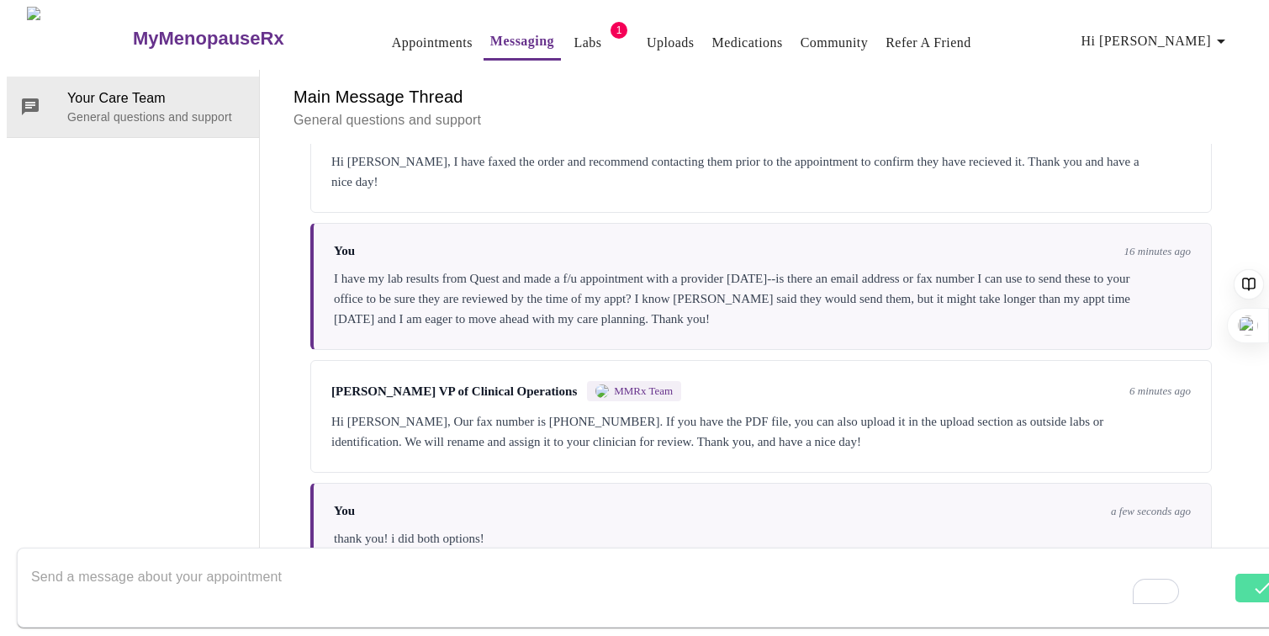
scroll to position [2275, 0]
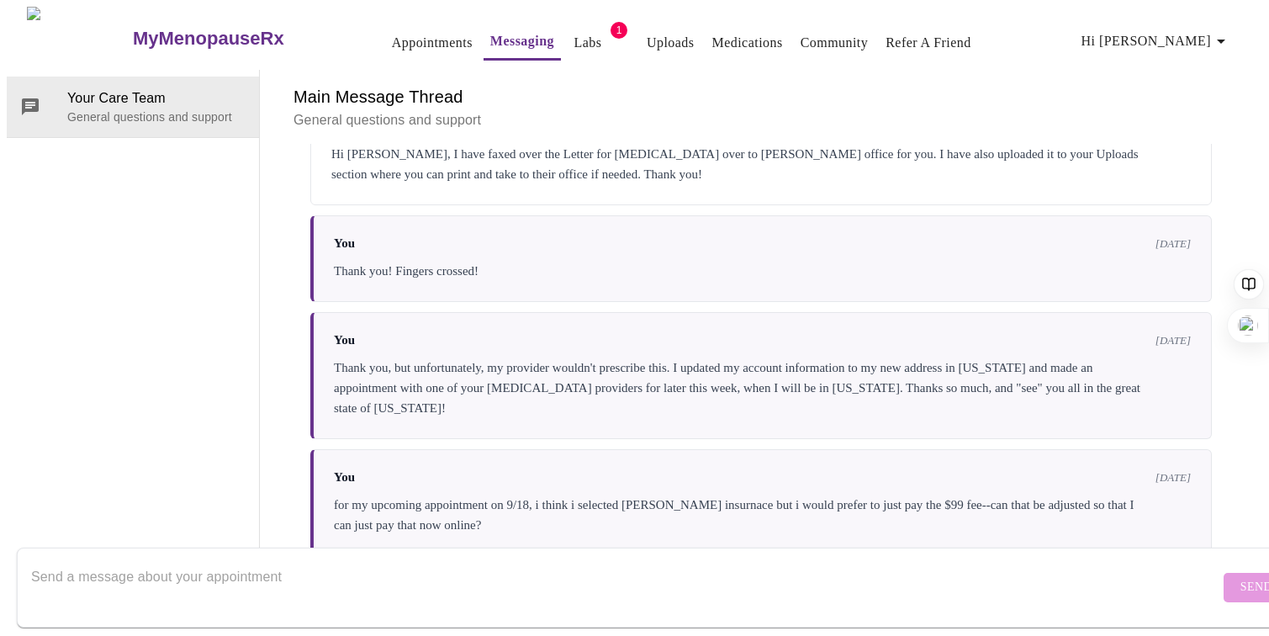
scroll to position [852, 0]
